Goal: Entertainment & Leisure: Consume media (video, audio)

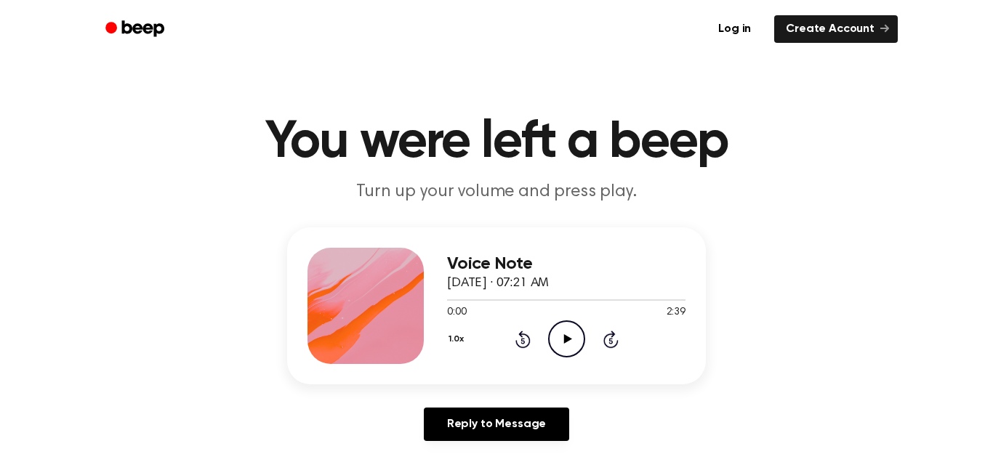
click at [570, 338] on icon "Play Audio" at bounding box center [566, 338] width 37 height 37
click at [570, 338] on icon "Pause Audio" at bounding box center [566, 338] width 37 height 37
click at [570, 338] on icon "Play Audio" at bounding box center [566, 338] width 37 height 37
click at [559, 332] on icon "Pause Audio" at bounding box center [566, 338] width 37 height 37
click at [559, 332] on icon "Play Audio" at bounding box center [566, 338] width 37 height 37
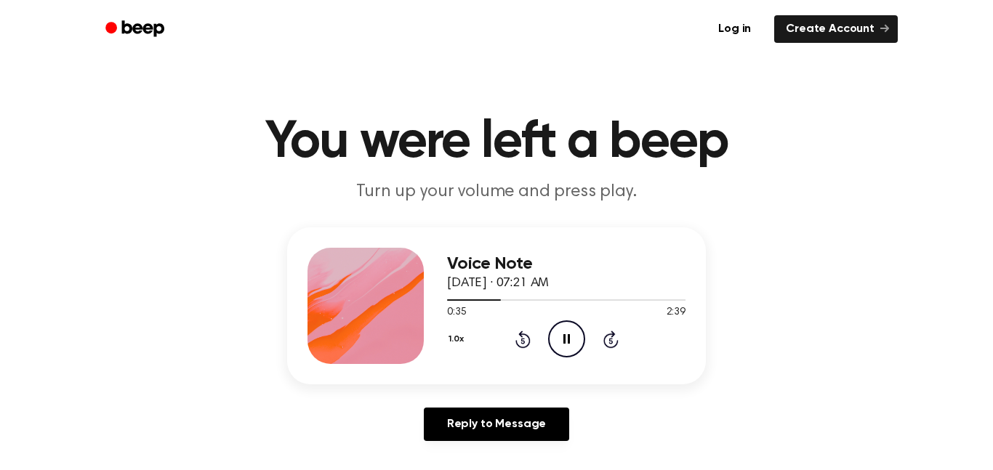
click at [559, 332] on icon "Pause Audio" at bounding box center [566, 338] width 37 height 37
click at [559, 332] on icon "Play Audio" at bounding box center [566, 338] width 37 height 37
click at [559, 332] on icon "Pause Audio" at bounding box center [566, 338] width 37 height 37
click at [559, 332] on icon "Play Audio" at bounding box center [566, 338] width 37 height 37
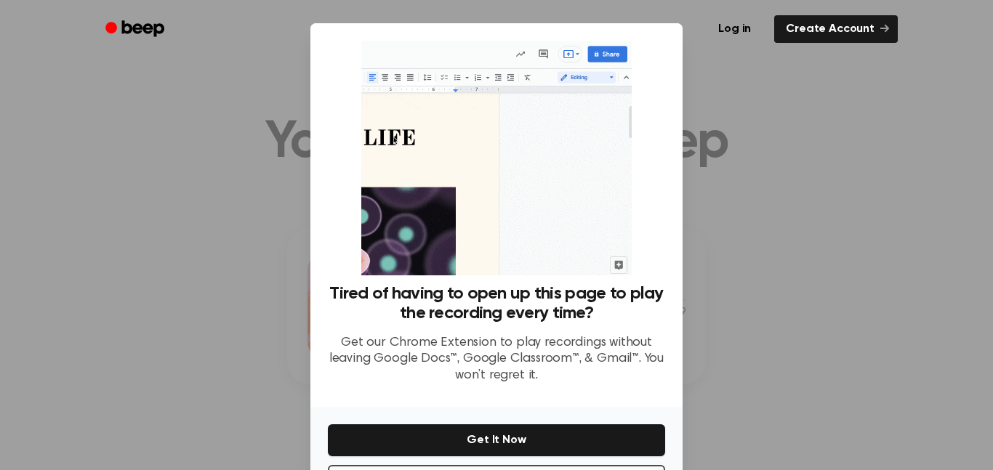
scroll to position [59, 0]
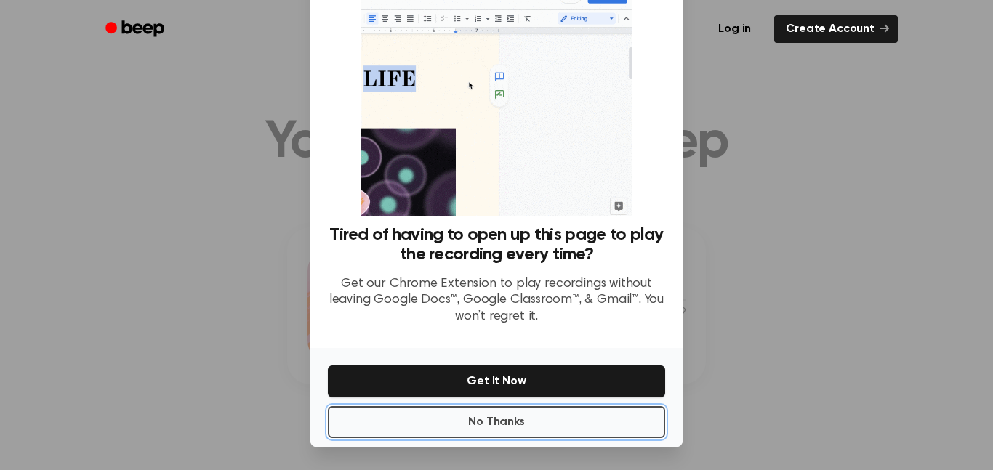
click at [551, 431] on button "No Thanks" at bounding box center [496, 422] width 337 height 32
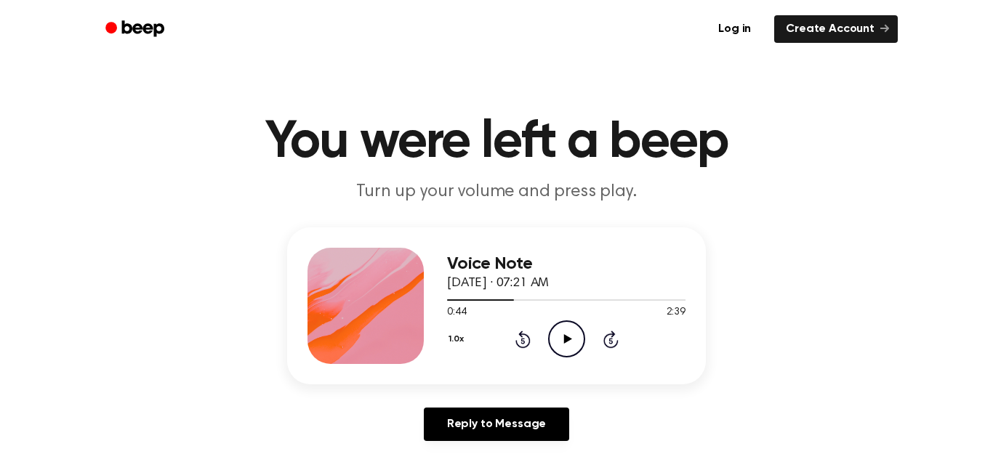
click at [567, 339] on icon at bounding box center [567, 338] width 8 height 9
click at [567, 339] on icon "Pause Audio" at bounding box center [566, 338] width 37 height 37
click at [567, 339] on icon at bounding box center [567, 338] width 8 height 9
click at [604, 344] on icon at bounding box center [610, 339] width 15 height 17
click at [531, 334] on div "1.0x Rewind 5 seconds Pause Audio Skip 5 seconds" at bounding box center [566, 338] width 238 height 37
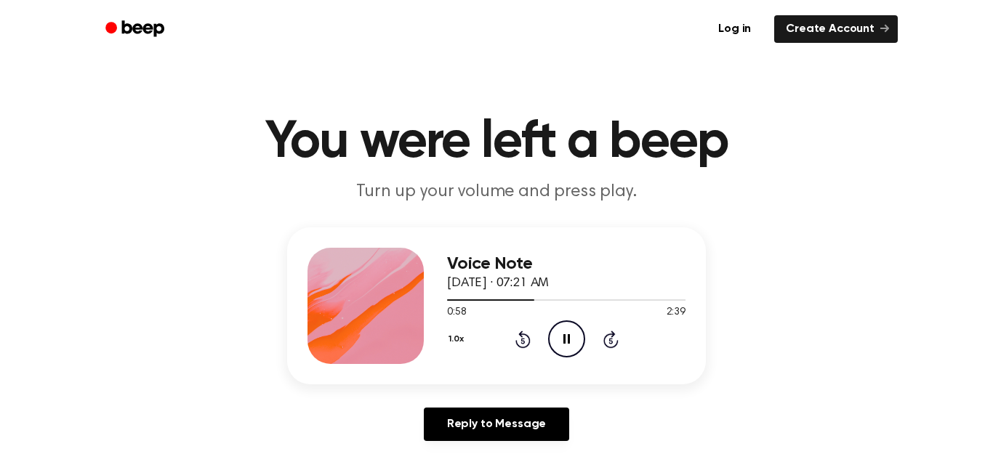
click at [528, 334] on icon "Rewind 5 seconds" at bounding box center [523, 339] width 16 height 19
click at [560, 345] on icon "Pause Audio" at bounding box center [566, 338] width 37 height 37
click at [560, 345] on icon "Play Audio" at bounding box center [566, 338] width 37 height 37
click at [560, 345] on icon "Pause Audio" at bounding box center [566, 338] width 37 height 37
